Goal: Task Accomplishment & Management: Use online tool/utility

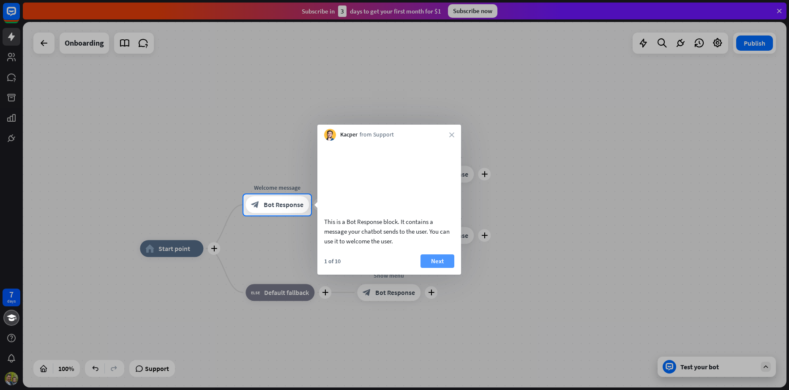
click at [433, 268] on button "Next" at bounding box center [438, 261] width 34 height 14
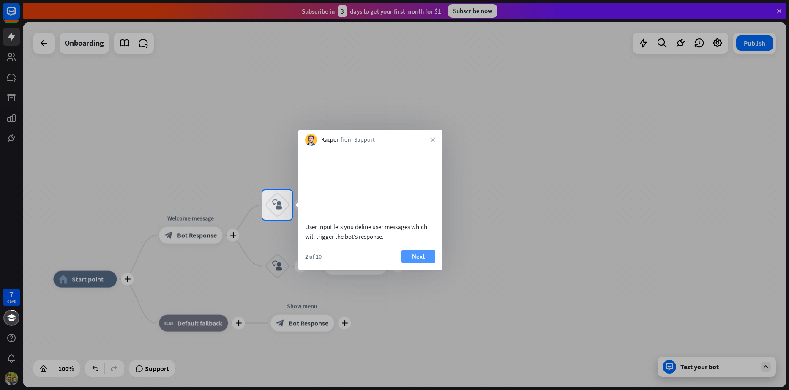
click at [423, 263] on button "Next" at bounding box center [419, 257] width 34 height 14
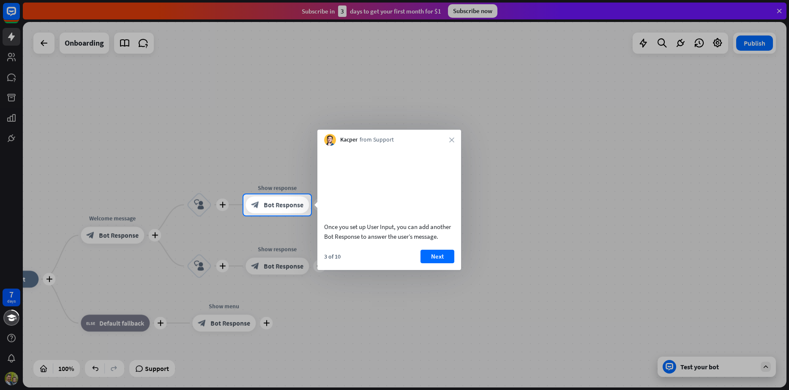
click at [423, 263] on button "Next" at bounding box center [438, 257] width 34 height 14
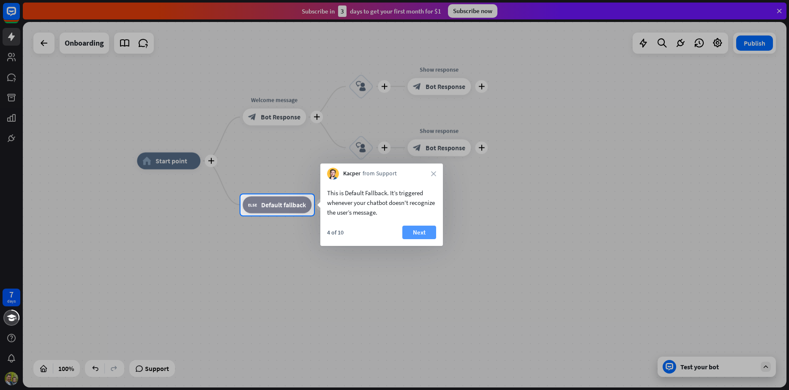
click at [411, 231] on button "Next" at bounding box center [419, 233] width 34 height 14
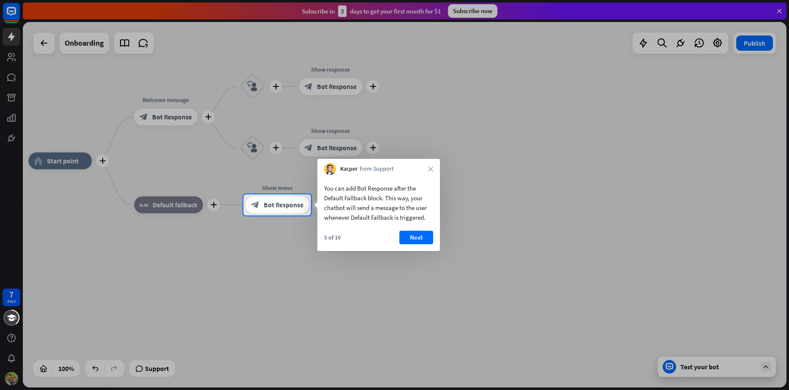
click at [411, 231] on button "Next" at bounding box center [416, 238] width 34 height 14
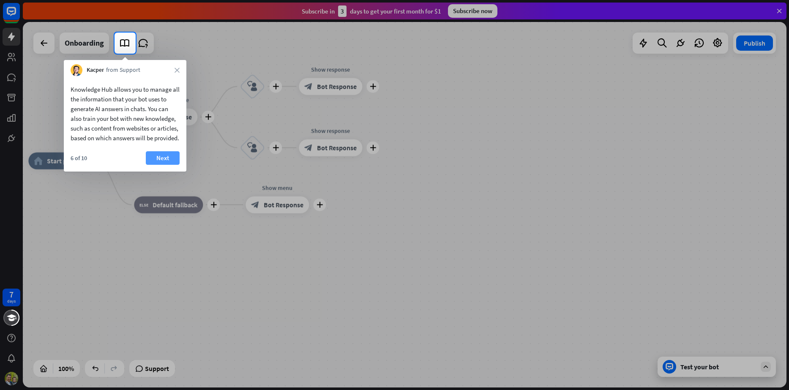
click at [157, 161] on button "Next" at bounding box center [163, 158] width 34 height 14
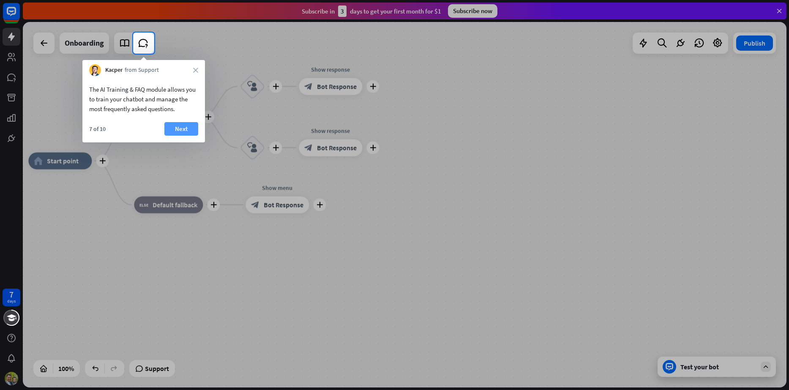
click at [178, 131] on button "Next" at bounding box center [181, 129] width 34 height 14
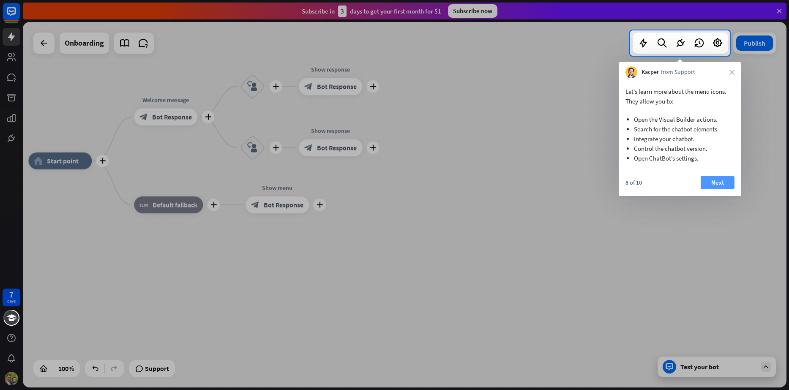
click at [723, 183] on button "Next" at bounding box center [718, 183] width 34 height 14
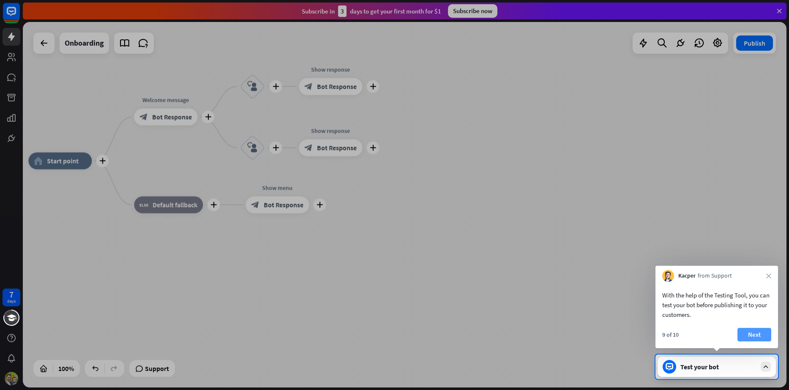
click at [762, 336] on button "Next" at bounding box center [755, 335] width 34 height 14
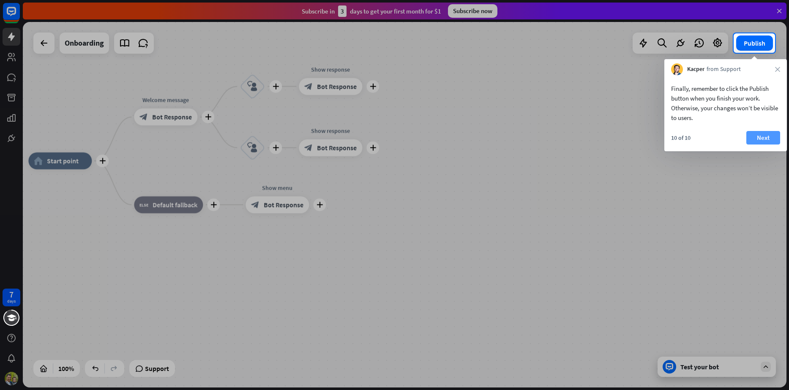
click at [764, 139] on button "Next" at bounding box center [764, 138] width 34 height 14
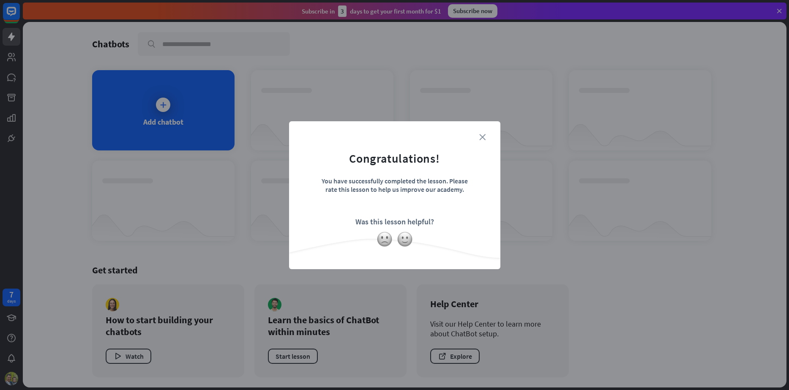
click at [483, 135] on icon "close" at bounding box center [482, 137] width 6 height 6
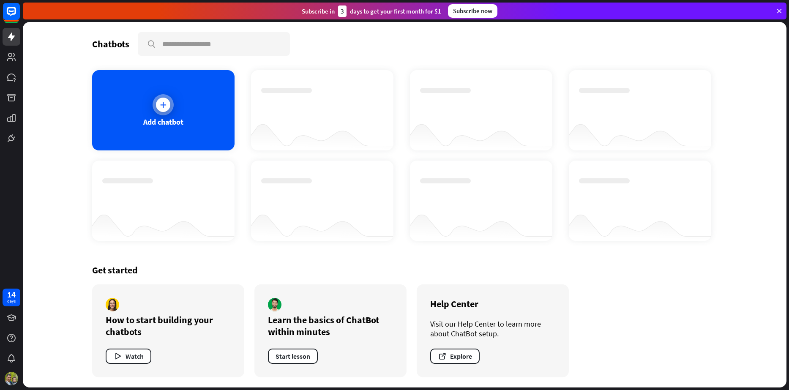
click at [160, 99] on div at bounding box center [163, 105] width 14 height 14
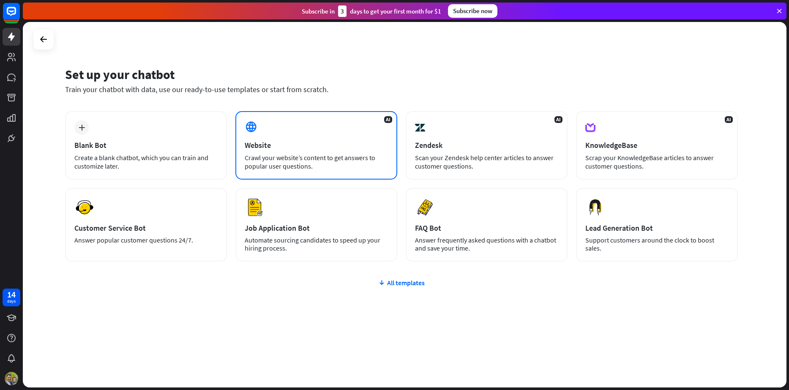
click at [315, 146] on div "Website" at bounding box center [316, 145] width 143 height 10
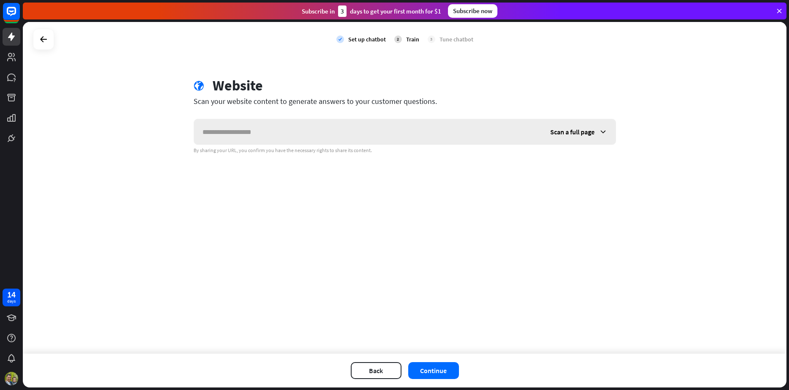
click at [604, 134] on icon at bounding box center [603, 132] width 8 height 8
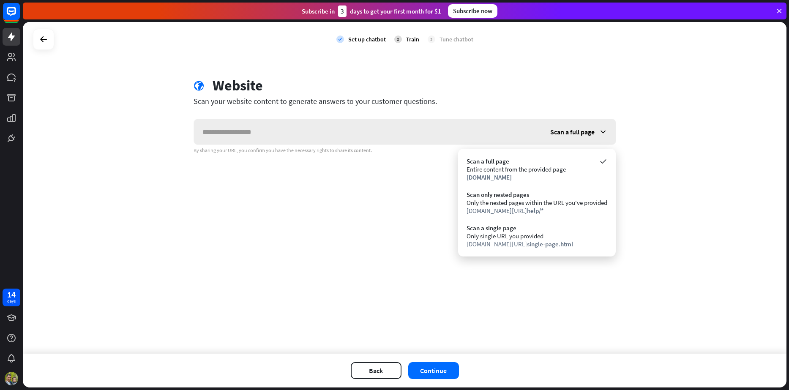
click at [599, 132] on icon at bounding box center [603, 132] width 8 height 8
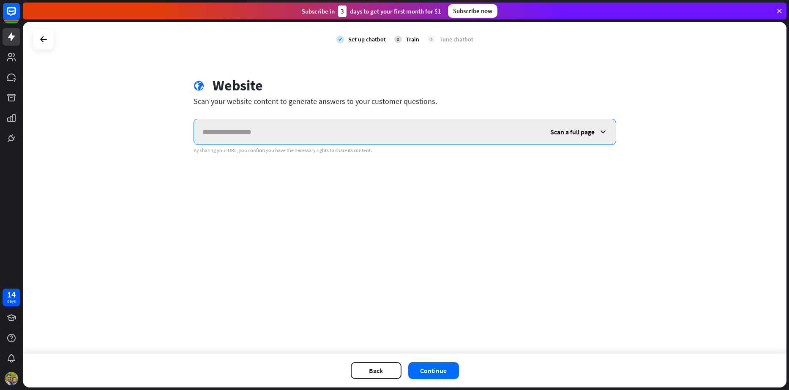
click at [385, 129] on input "text" at bounding box center [368, 131] width 348 height 25
type input "**********"
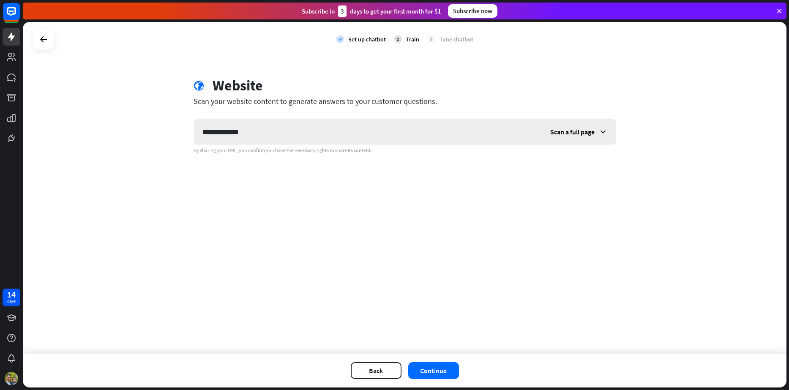
click at [569, 134] on span "Scan a full page" at bounding box center [572, 132] width 44 height 8
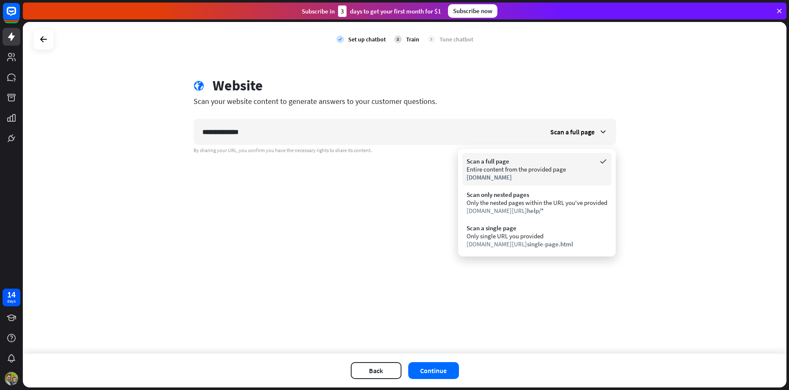
click at [509, 172] on div "Entire content from the provided page" at bounding box center [537, 169] width 141 height 8
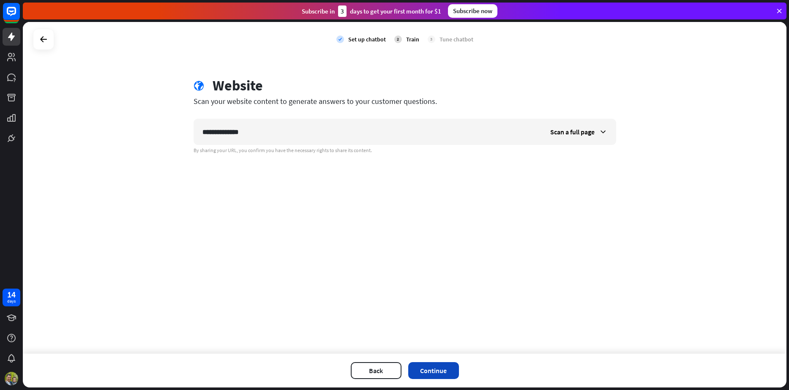
click at [440, 372] on button "Continue" at bounding box center [433, 370] width 51 height 17
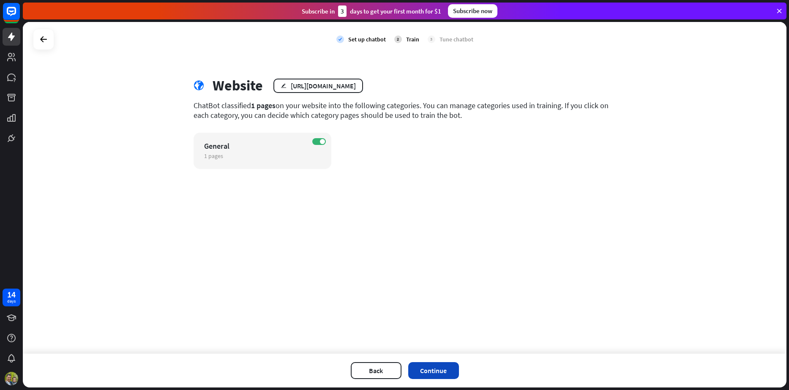
click at [436, 370] on button "Continue" at bounding box center [433, 370] width 51 height 17
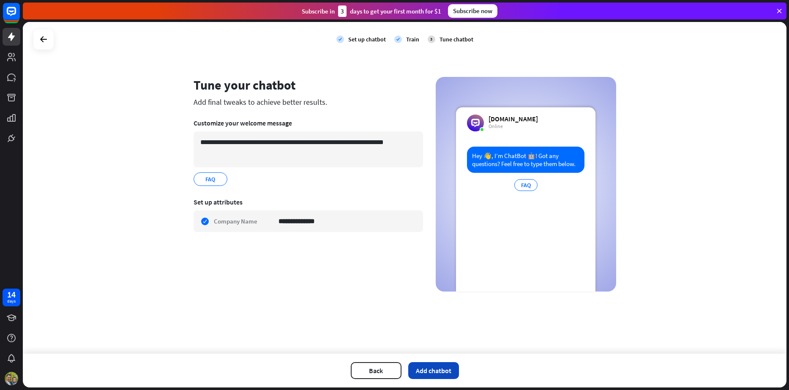
click at [436, 371] on button "Add chatbot" at bounding box center [433, 370] width 51 height 17
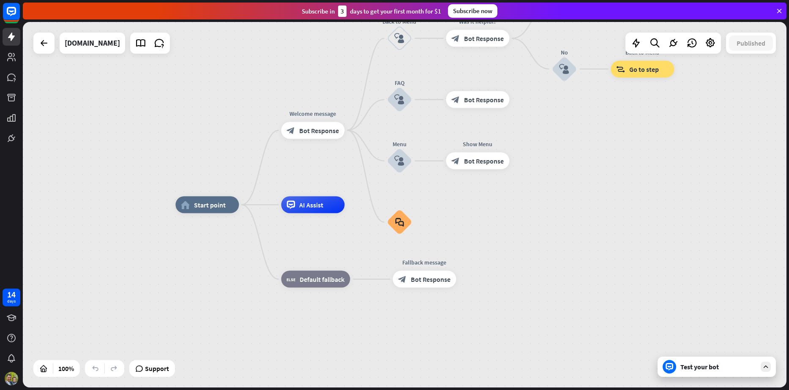
click at [709, 219] on div "home_2 Start point Welcome message block_bot_response Bot Response Back to Menu…" at bounding box center [557, 388] width 764 height 366
